Goal: Task Accomplishment & Management: Complete application form

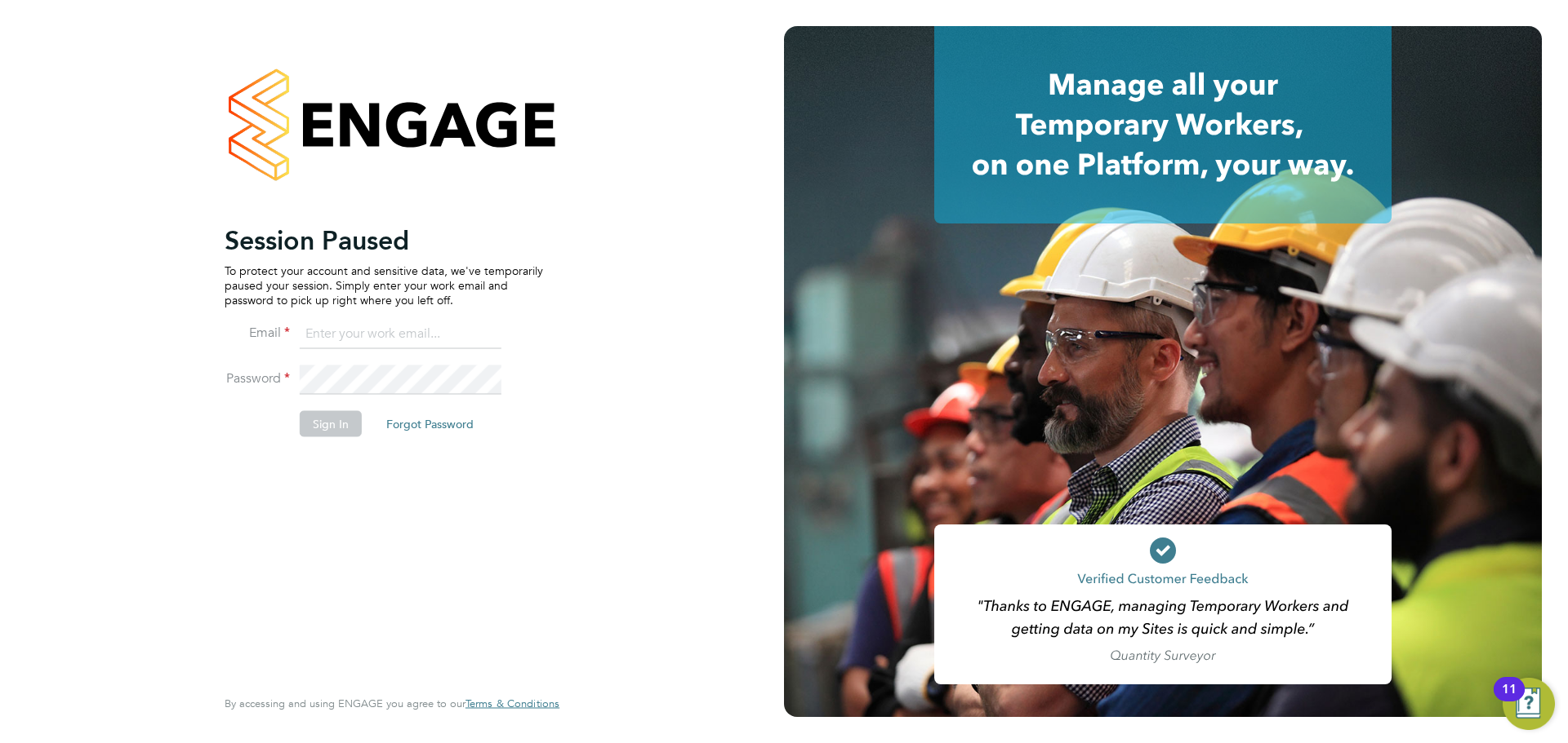
click at [367, 335] on input at bounding box center [400, 334] width 201 height 29
type input "[PERSON_NAME][EMAIL_ADDRESS][PERSON_NAME][DOMAIN_NAME]"
click at [332, 422] on button "Sign In" at bounding box center [331, 423] width 62 height 26
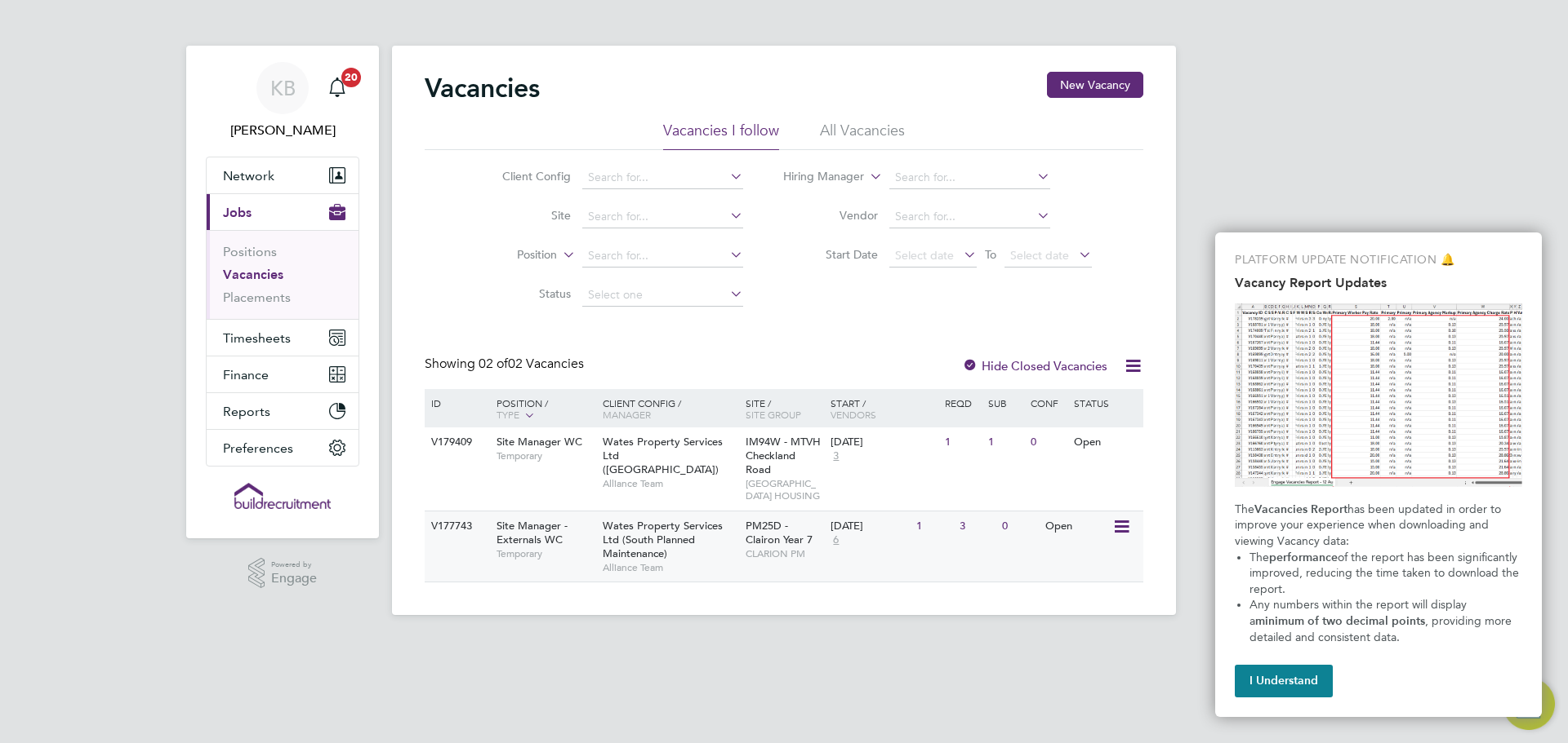
click at [658, 560] on span "Wates Property Services Ltd (South Planned Maintenance)" at bounding box center [662, 540] width 120 height 42
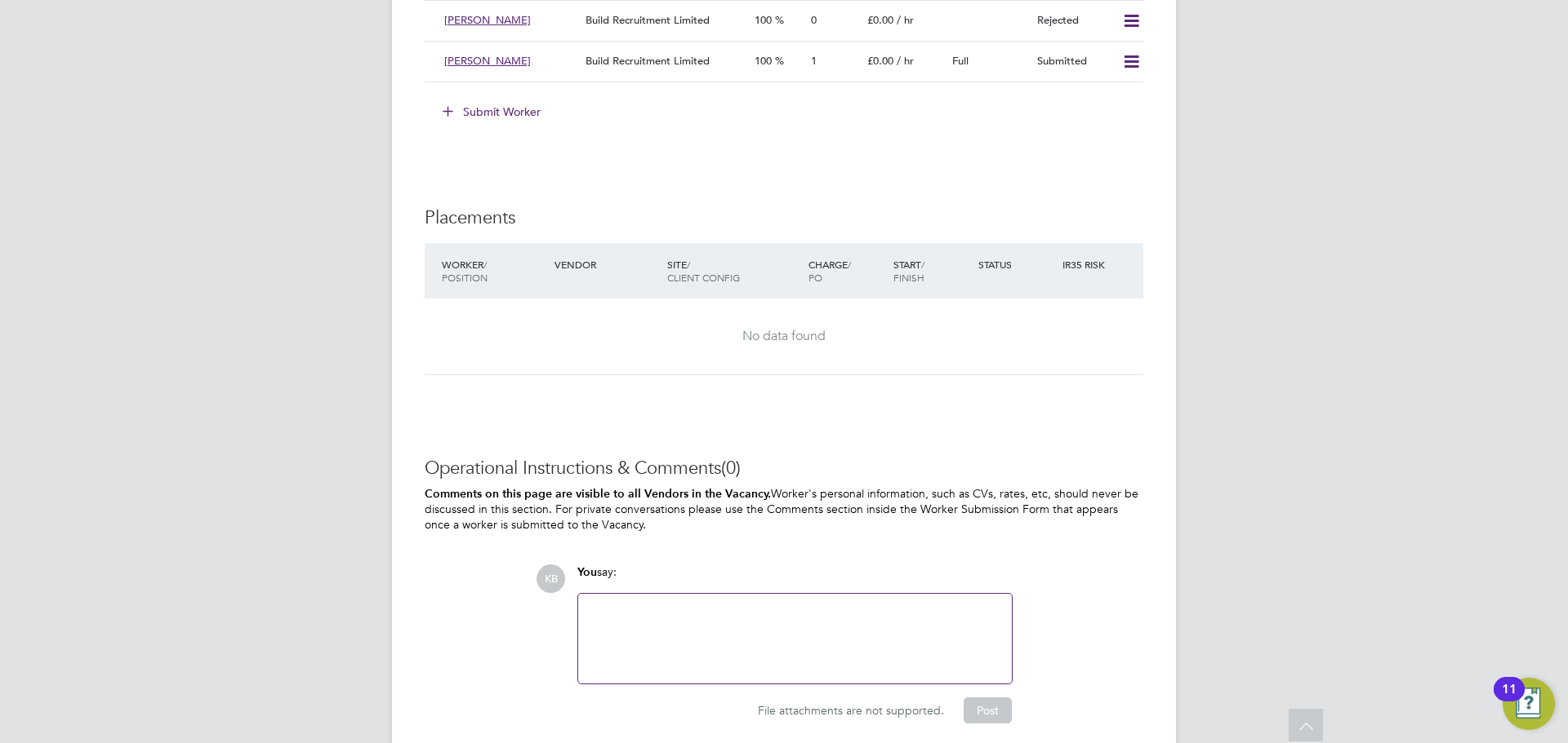
scroll to position [1593, 0]
